Goal: Information Seeking & Learning: Learn about a topic

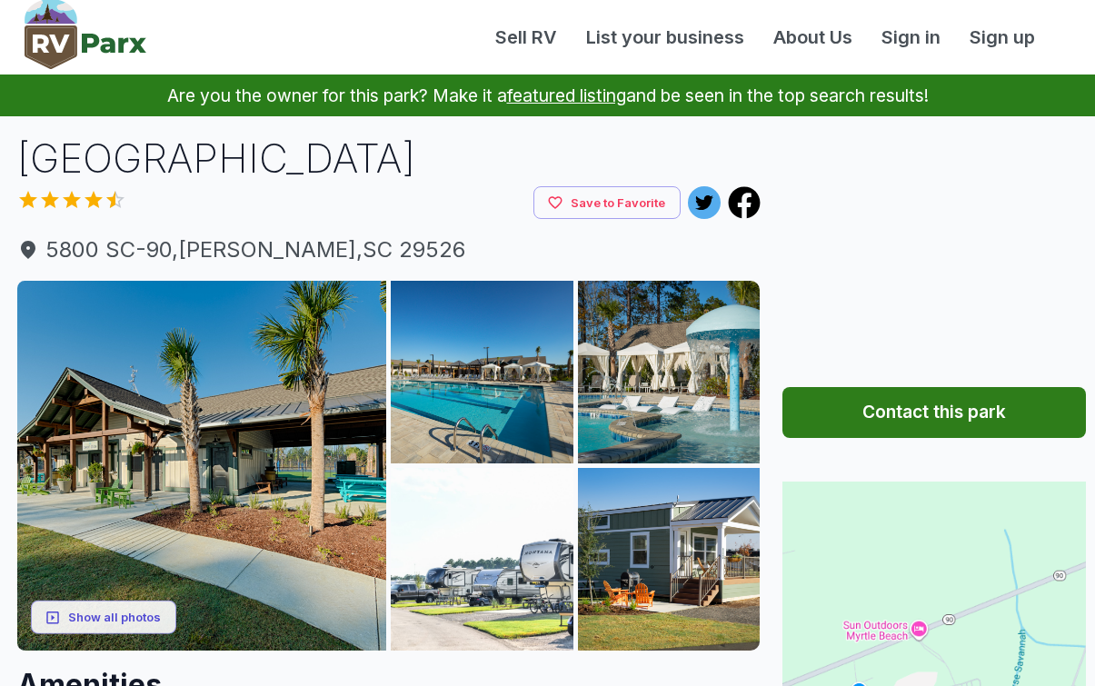
scroll to position [1, 0]
click at [518, 418] on img at bounding box center [482, 372] width 183 height 183
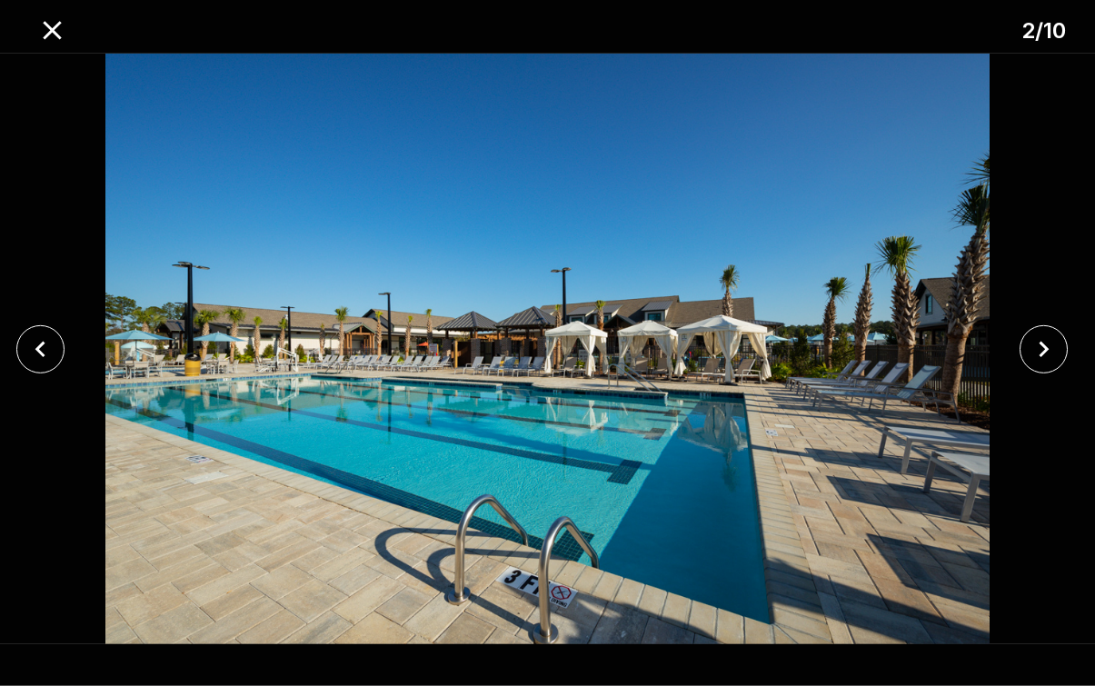
scroll to position [1, 21]
click at [1031, 362] on icon "close" at bounding box center [1044, 350] width 32 height 32
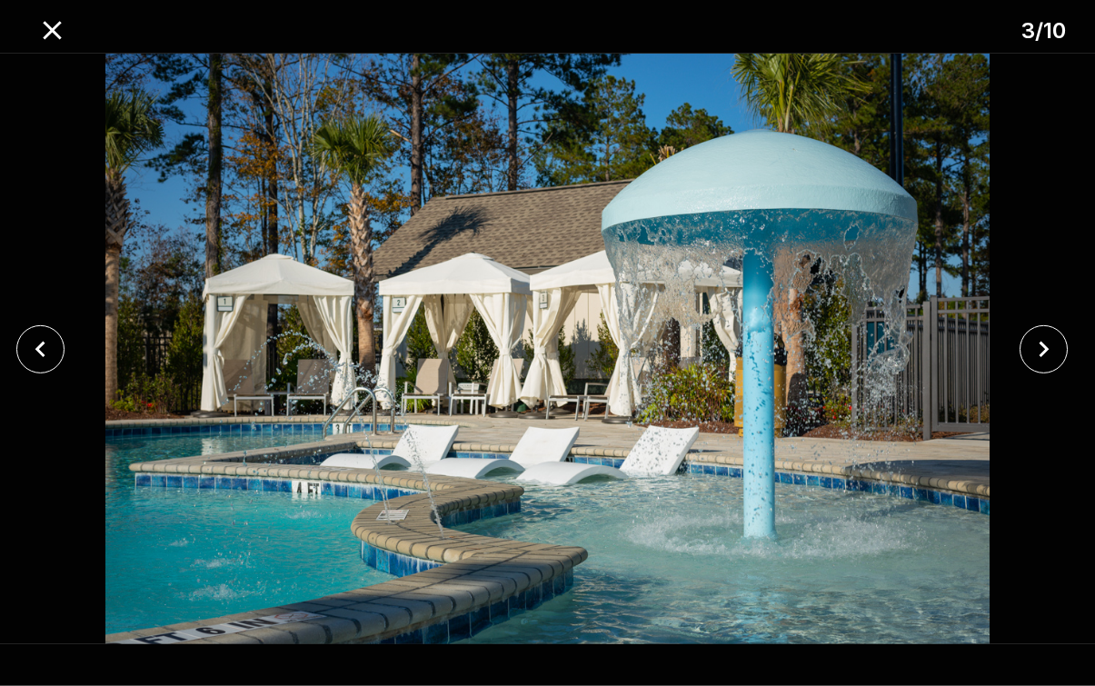
click at [1046, 353] on icon "close" at bounding box center [1044, 350] width 32 height 32
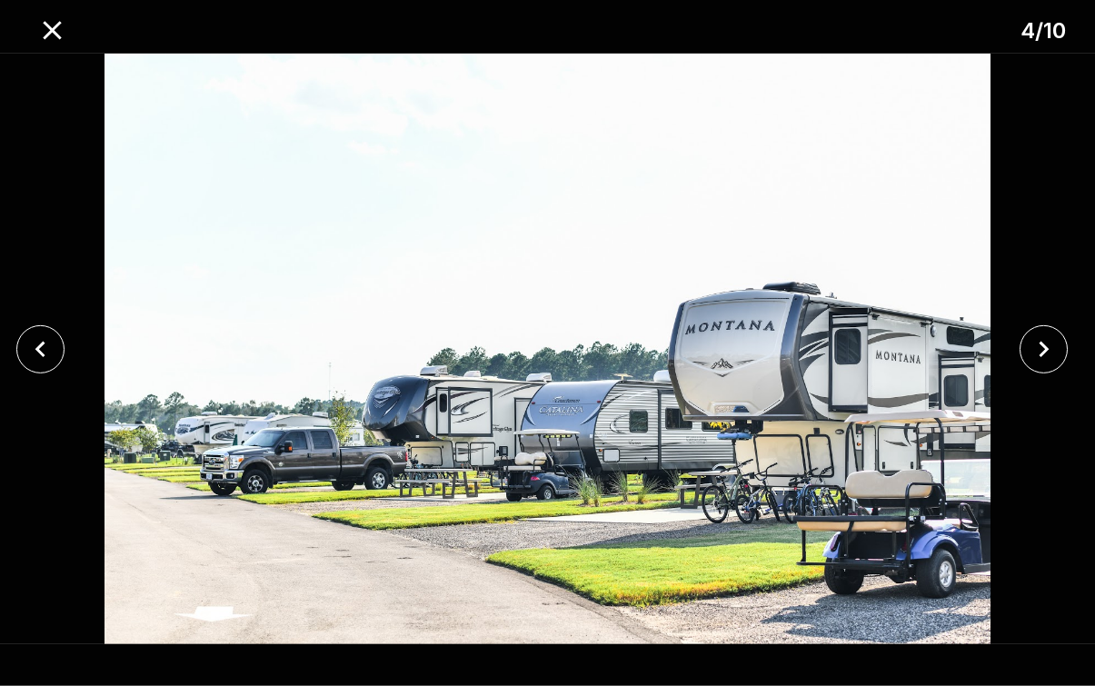
click at [1053, 342] on icon "close" at bounding box center [1044, 350] width 32 height 32
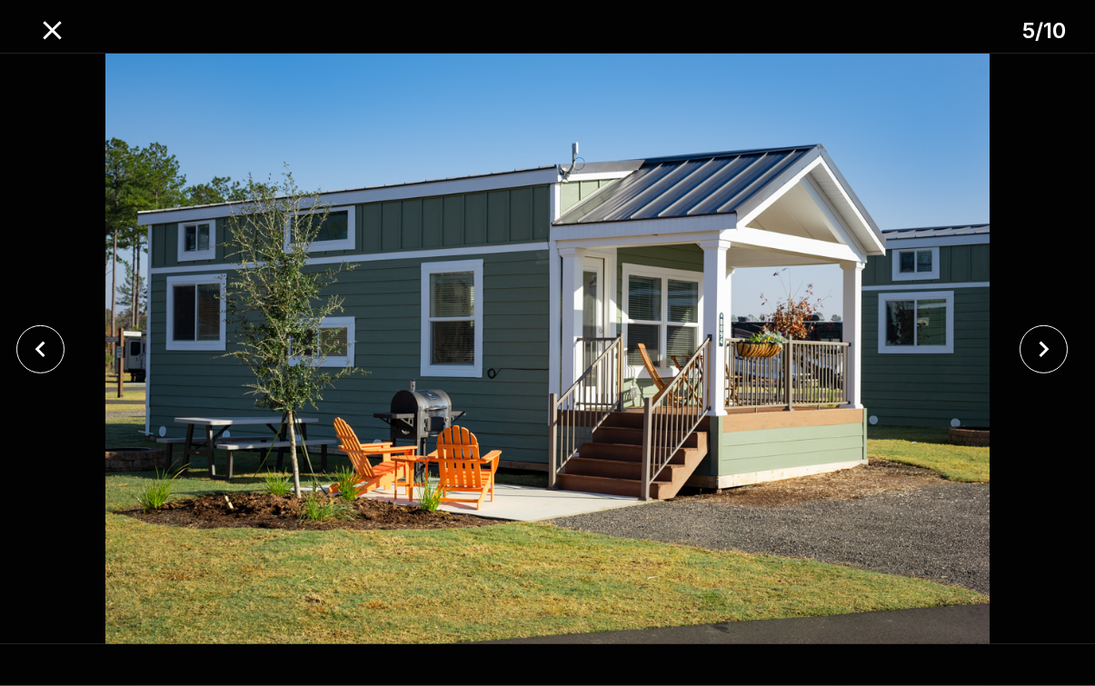
click at [1047, 344] on icon "close" at bounding box center [1044, 350] width 32 height 32
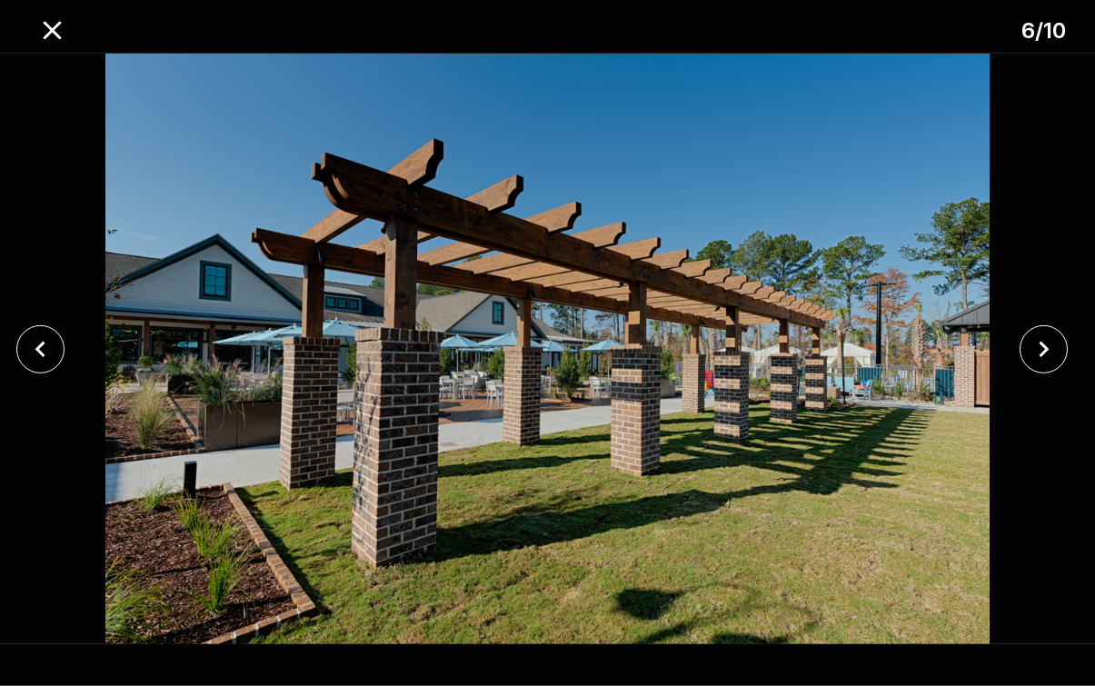
click at [1043, 348] on icon "close" at bounding box center [1044, 350] width 32 height 32
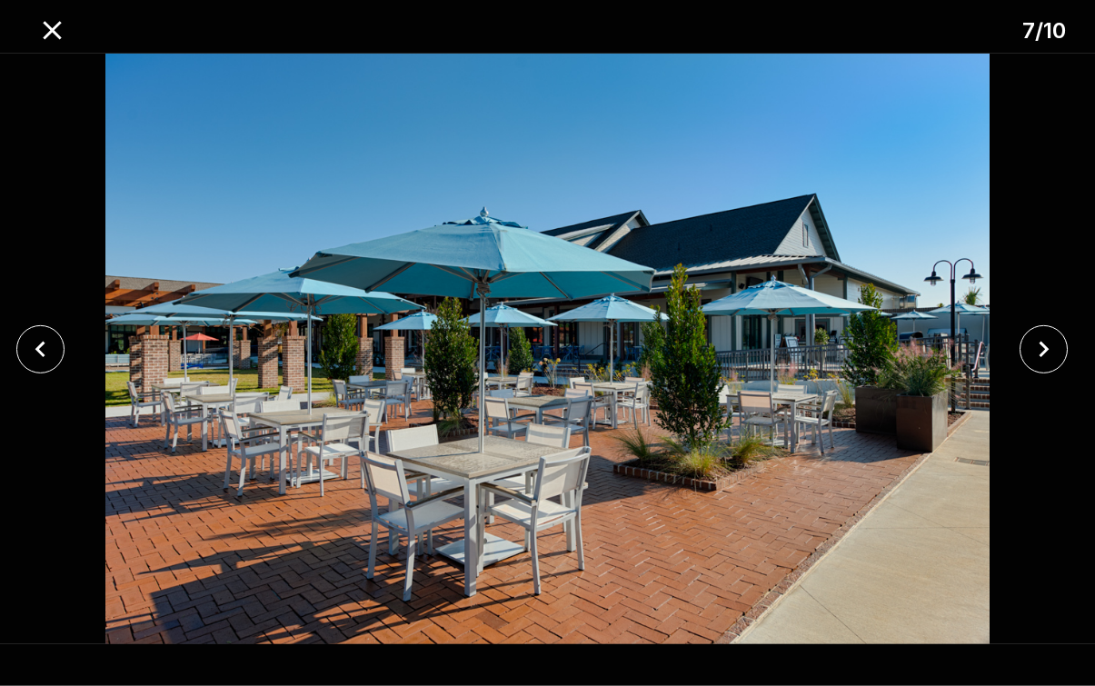
click at [1048, 342] on icon "close" at bounding box center [1044, 350] width 32 height 32
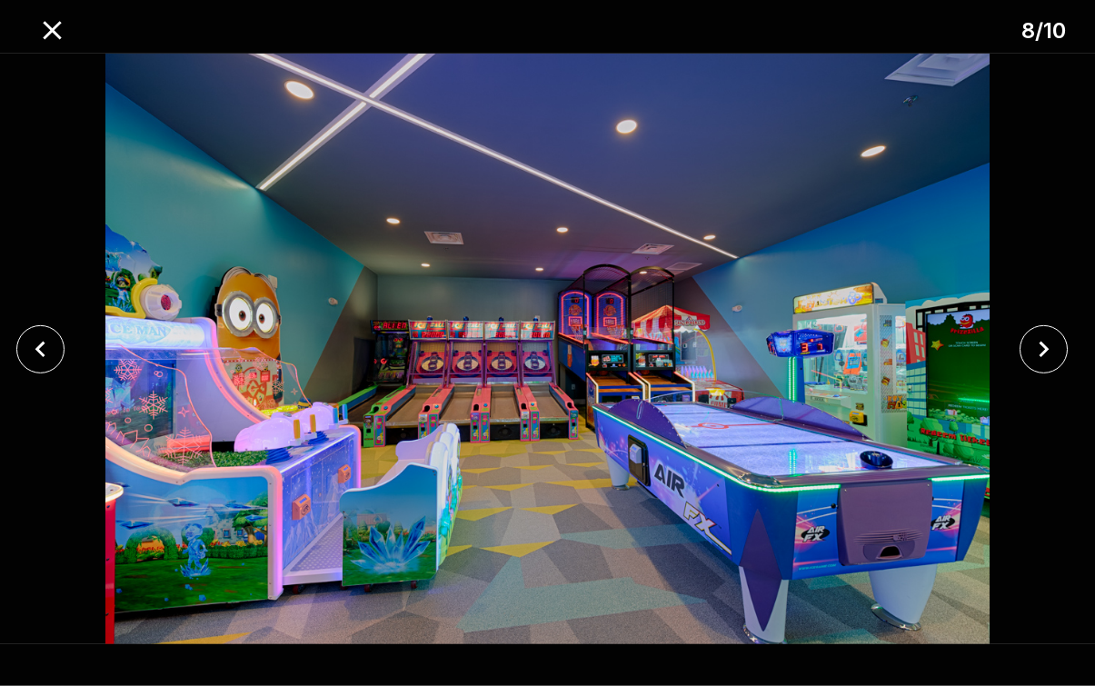
click at [1040, 355] on icon "close" at bounding box center [1044, 350] width 32 height 32
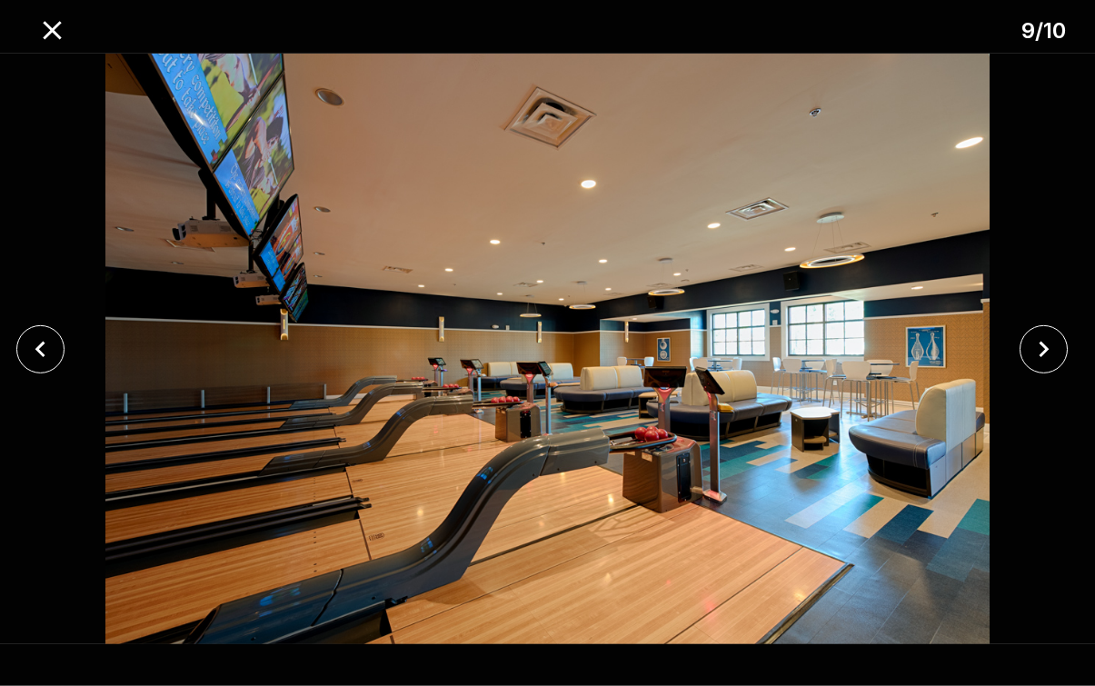
click at [1044, 351] on icon "close" at bounding box center [1044, 350] width 32 height 32
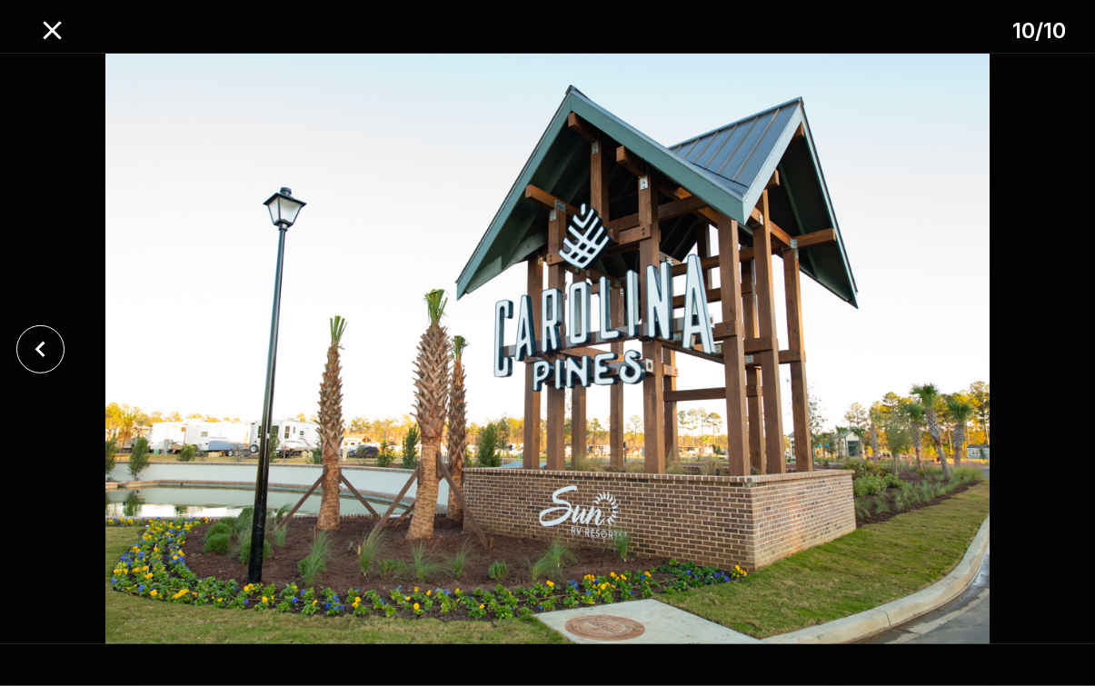
click at [1060, 344] on div at bounding box center [547, 349] width 1095 height 591
click at [1061, 333] on div at bounding box center [547, 349] width 1095 height 591
click at [1072, 331] on div at bounding box center [547, 349] width 1095 height 591
click at [55, 322] on div at bounding box center [547, 349] width 1095 height 591
click at [18, 345] on button "close" at bounding box center [40, 349] width 48 height 48
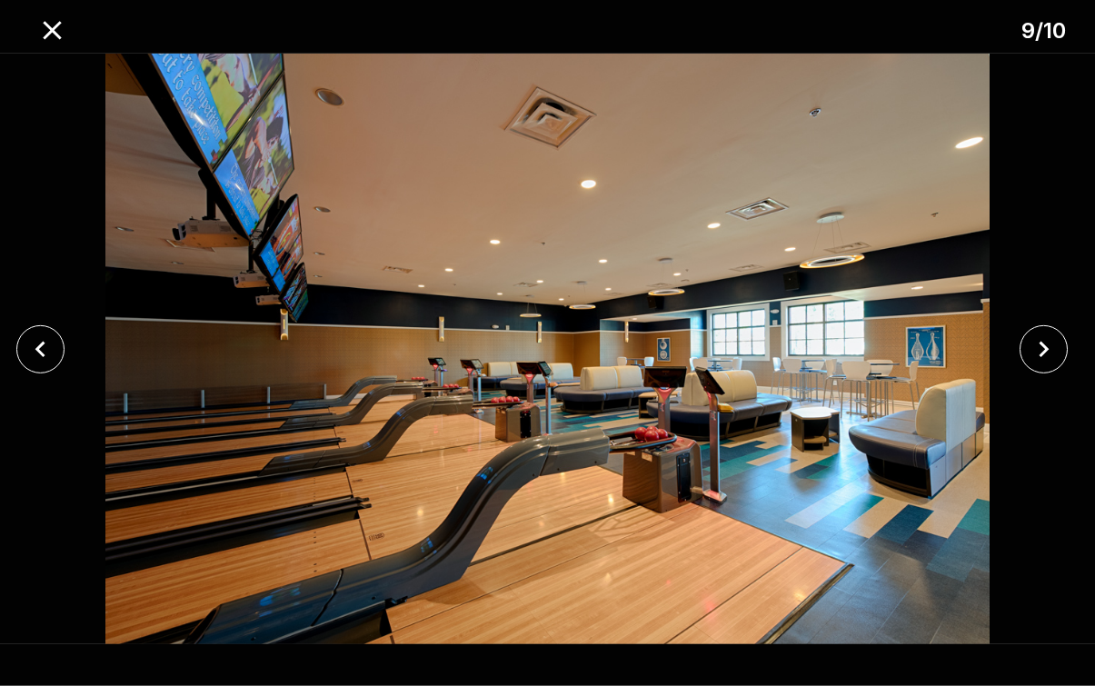
click at [46, 356] on icon "close" at bounding box center [41, 350] width 32 height 32
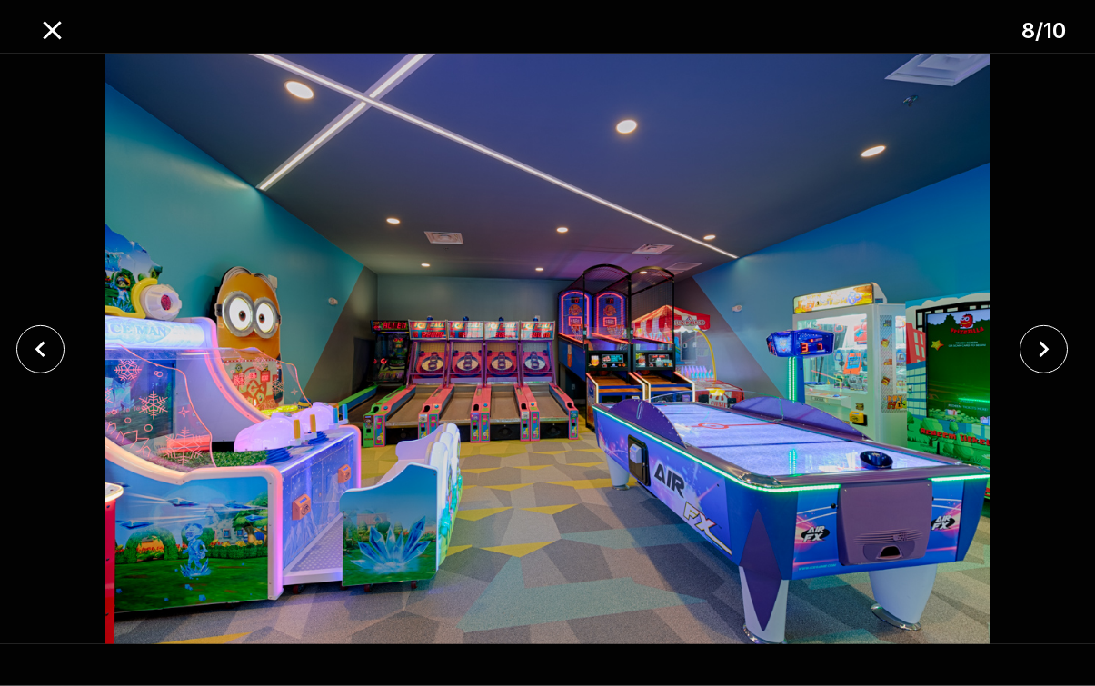
click at [64, 351] on button "close" at bounding box center [40, 349] width 48 height 48
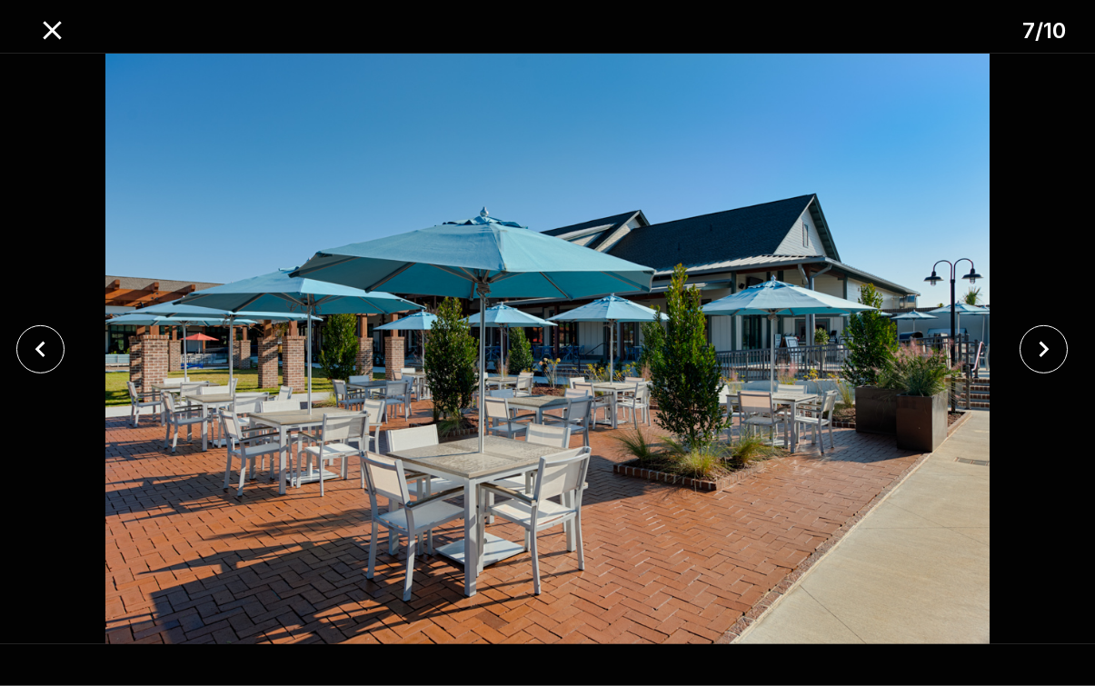
click at [55, 40] on icon "close" at bounding box center [52, 31] width 32 height 32
